Goal: Task Accomplishment & Management: Manage account settings

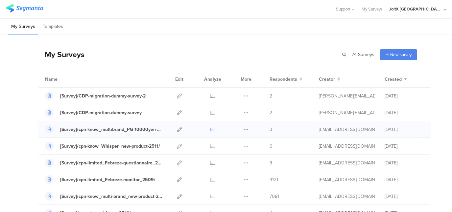
click at [211, 130] on icon at bounding box center [213, 129] width 5 height 5
click at [211, 164] on icon at bounding box center [213, 163] width 5 height 5
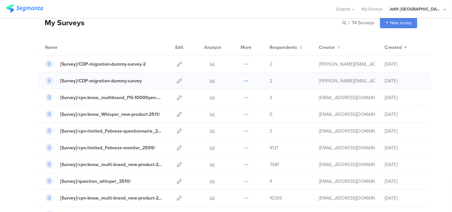
scroll to position [66, 0]
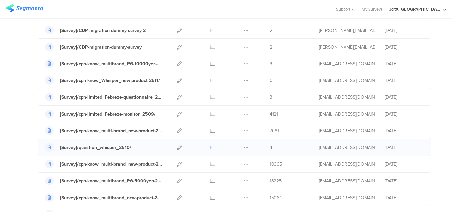
click at [211, 148] on icon at bounding box center [213, 147] width 5 height 5
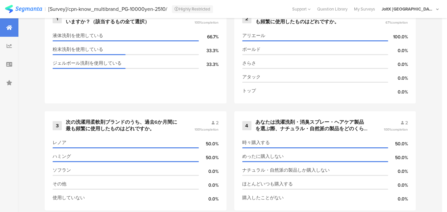
scroll to position [329, 0]
